Goal: Book appointment/travel/reservation

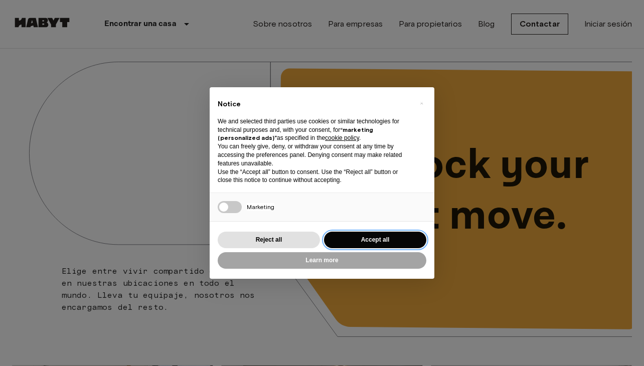
click at [380, 243] on button "Accept all" at bounding box center [375, 240] width 102 height 17
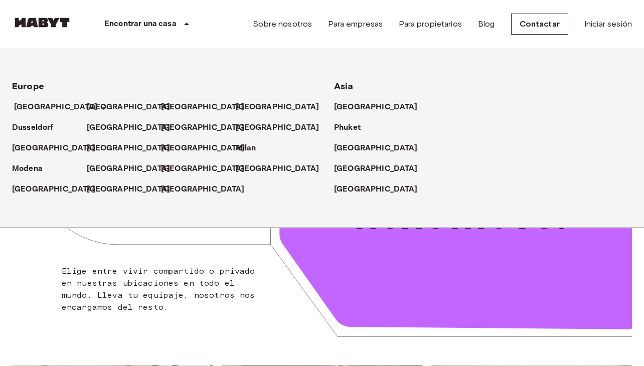
click at [43, 107] on p "[GEOGRAPHIC_DATA]" at bounding box center [56, 107] width 84 height 12
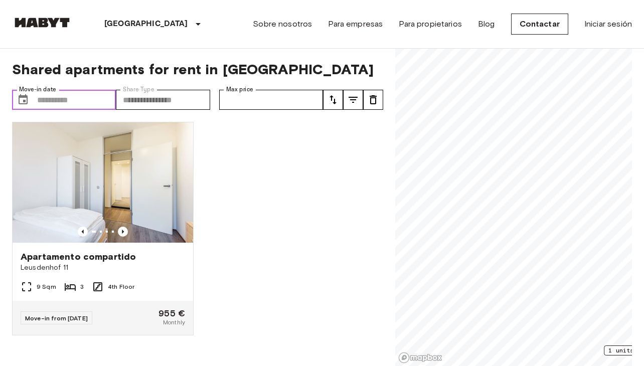
click at [59, 99] on input "Move-in date" at bounding box center [76, 100] width 79 height 20
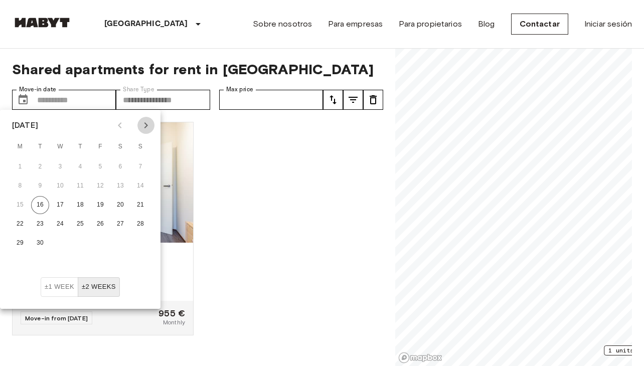
click at [147, 125] on icon "Next month" at bounding box center [147, 125] width 4 height 6
click at [21, 166] on button "1" at bounding box center [20, 167] width 18 height 18
type input "**********"
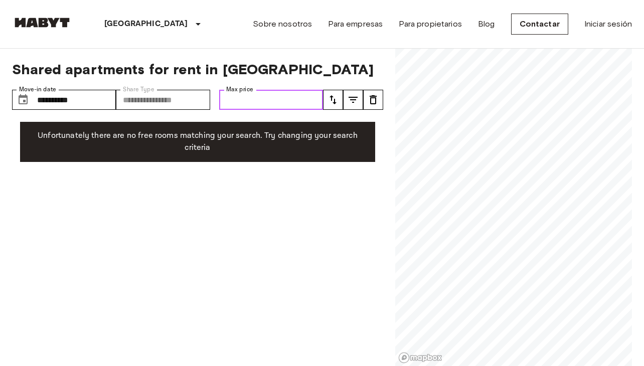
click at [265, 97] on input "Max price" at bounding box center [271, 100] width 104 height 20
click at [285, 190] on div "**********" at bounding box center [197, 208] width 371 height 318
click at [55, 21] on img at bounding box center [42, 23] width 60 height 10
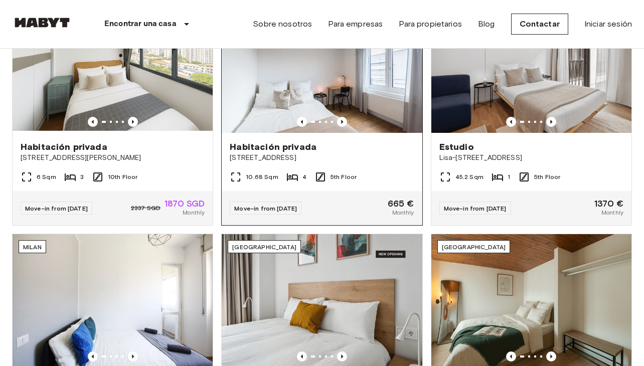
scroll to position [290, 0]
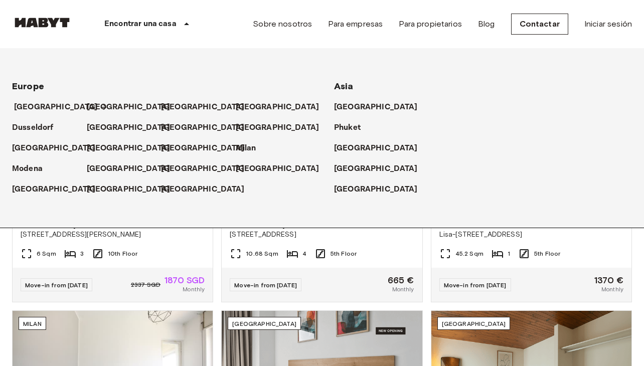
click at [35, 108] on p "[GEOGRAPHIC_DATA]" at bounding box center [56, 107] width 84 height 12
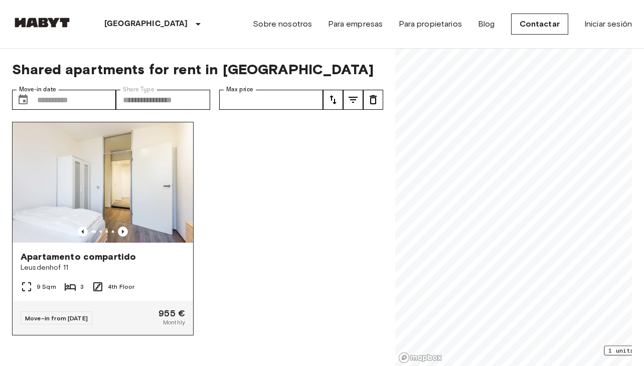
click at [107, 180] on img at bounding box center [103, 182] width 181 height 120
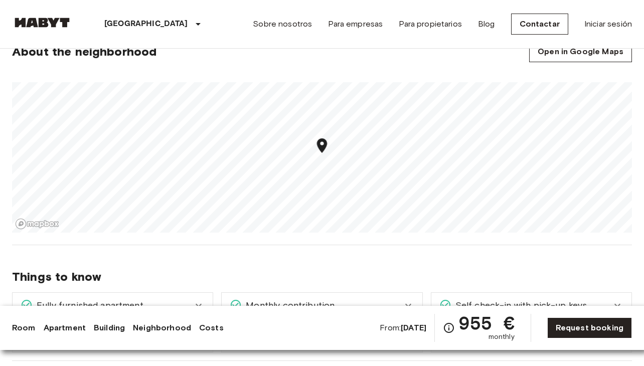
scroll to position [597, 0]
